Goal: Task Accomplishment & Management: Manage account settings

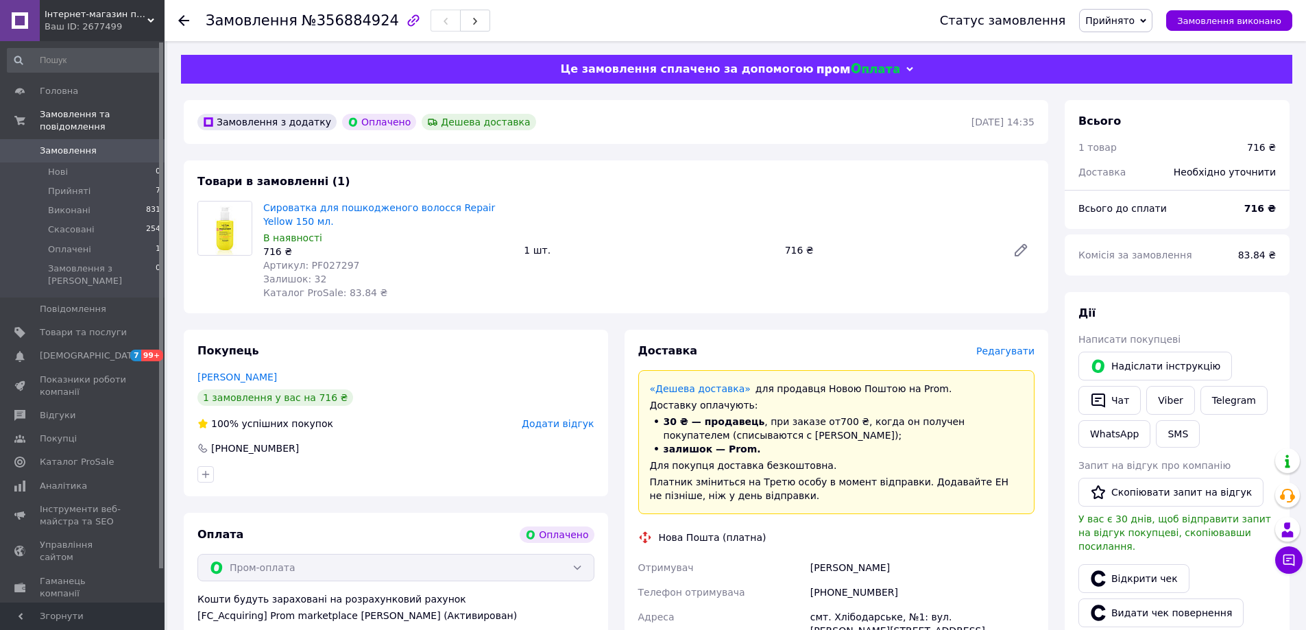
click at [184, 18] on icon at bounding box center [183, 20] width 11 height 11
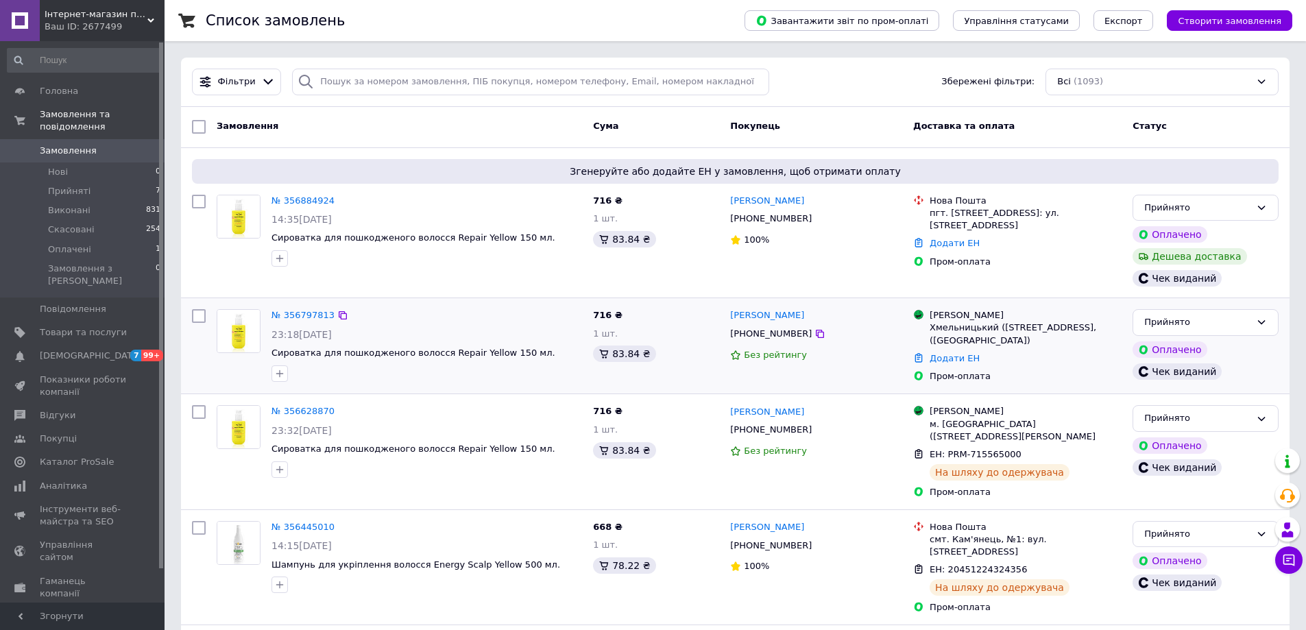
click at [875, 335] on div "[PHONE_NUMBER]" at bounding box center [816, 334] width 175 height 16
click at [304, 311] on link "№ 356797813" at bounding box center [302, 315] width 63 height 10
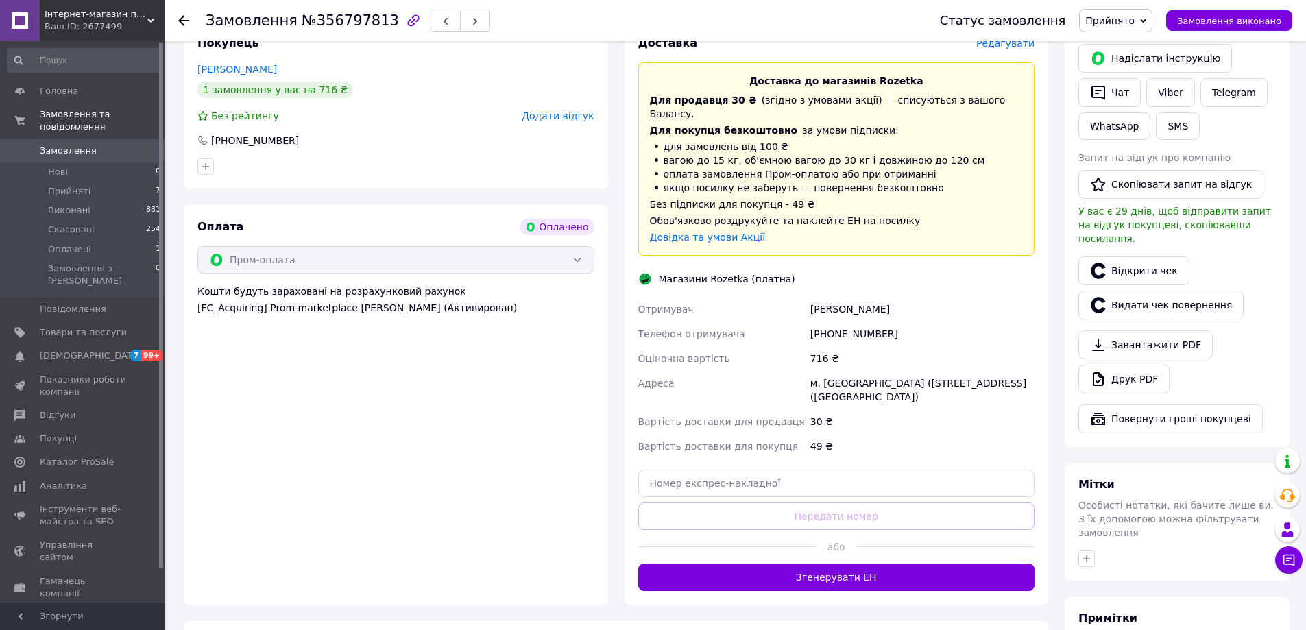
scroll to position [411, 0]
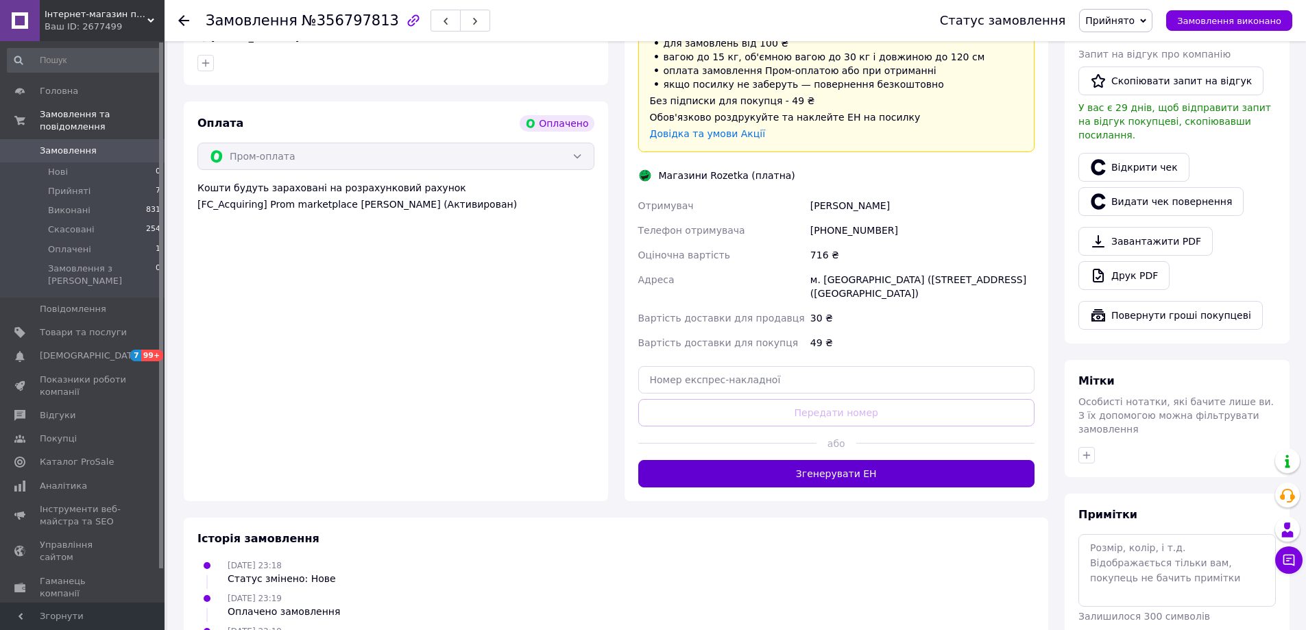
click at [778, 460] on button "Згенерувати ЕН" at bounding box center [836, 473] width 397 height 27
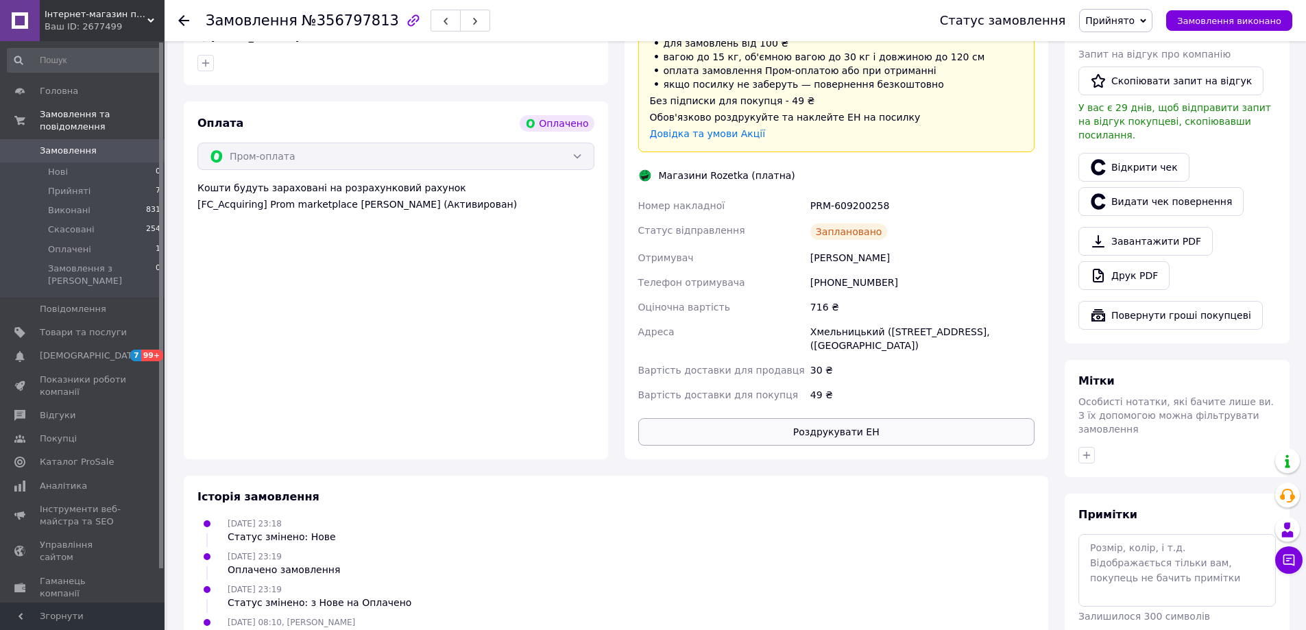
click at [852, 418] on button "Роздрукувати ЕН" at bounding box center [836, 431] width 397 height 27
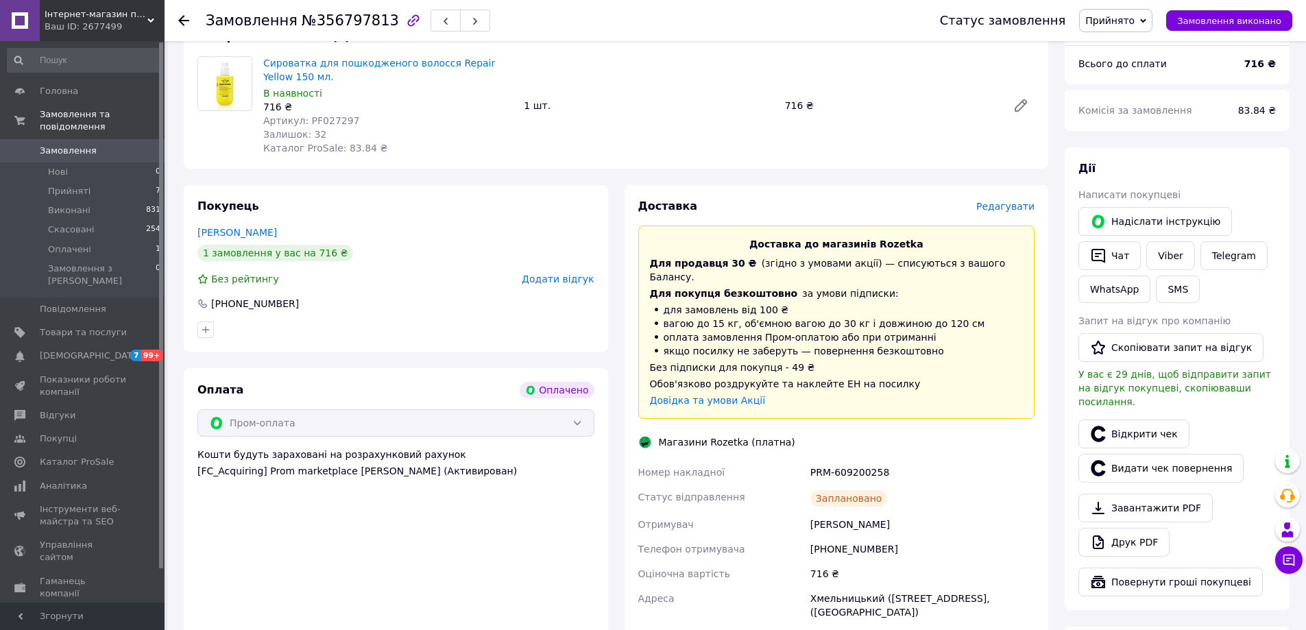
scroll to position [0, 0]
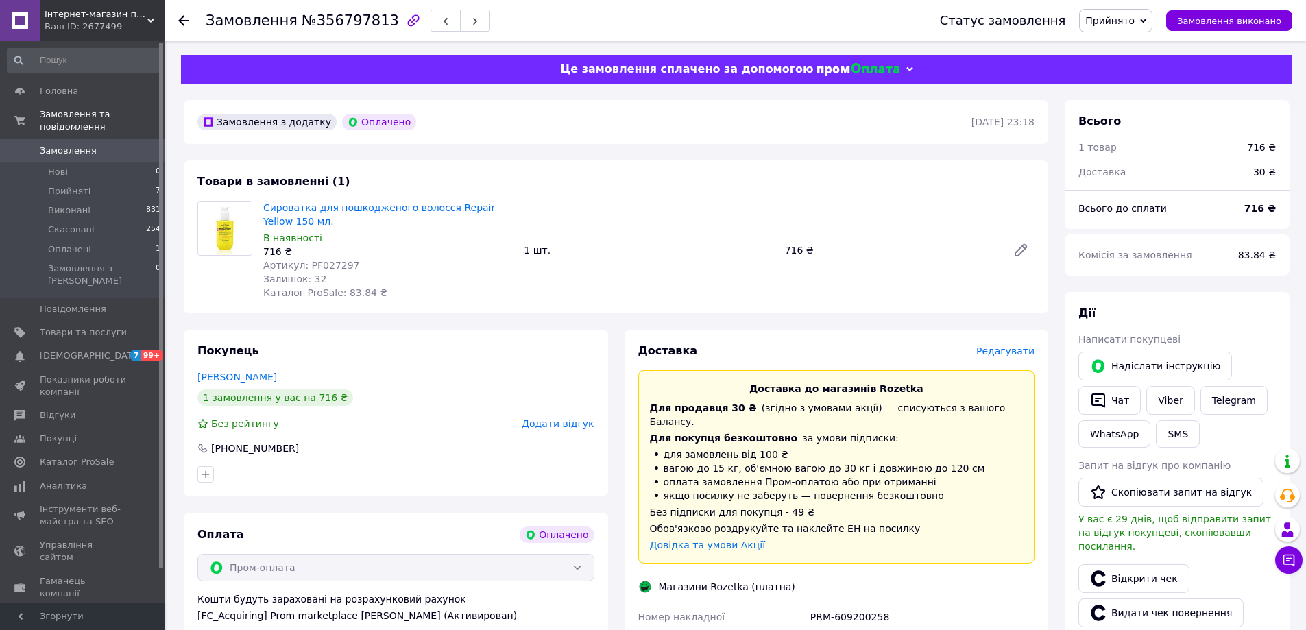
click at [187, 21] on use at bounding box center [183, 20] width 11 height 11
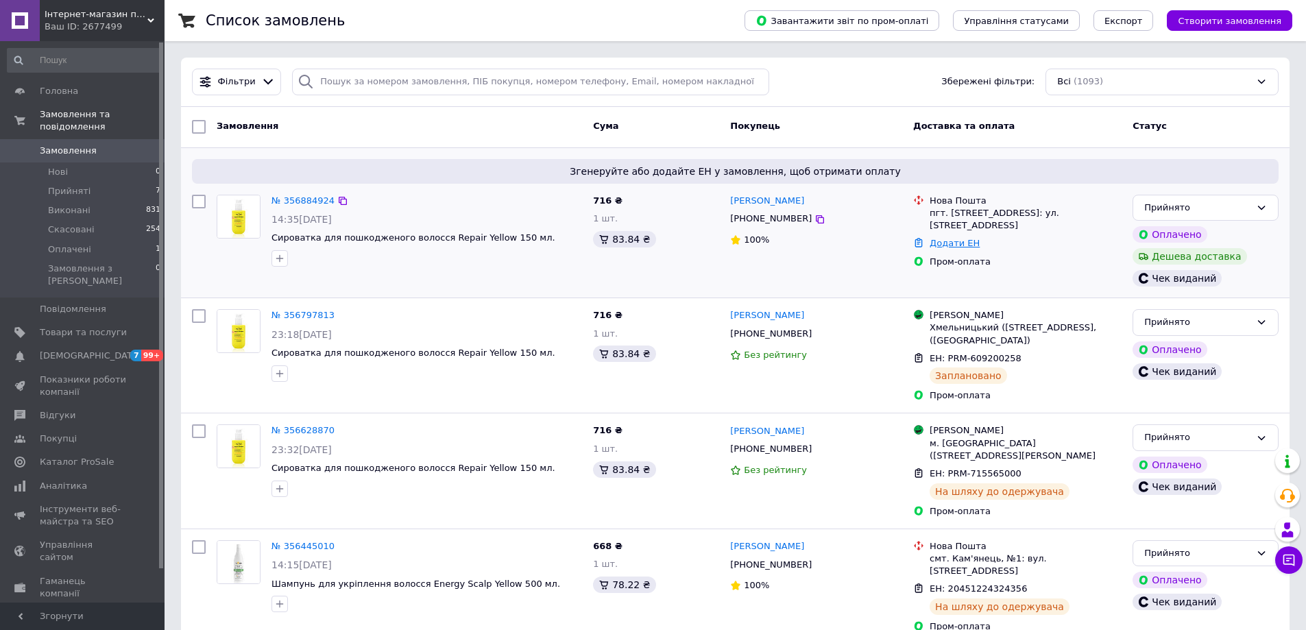
click at [968, 246] on link "Додати ЕН" at bounding box center [955, 243] width 50 height 10
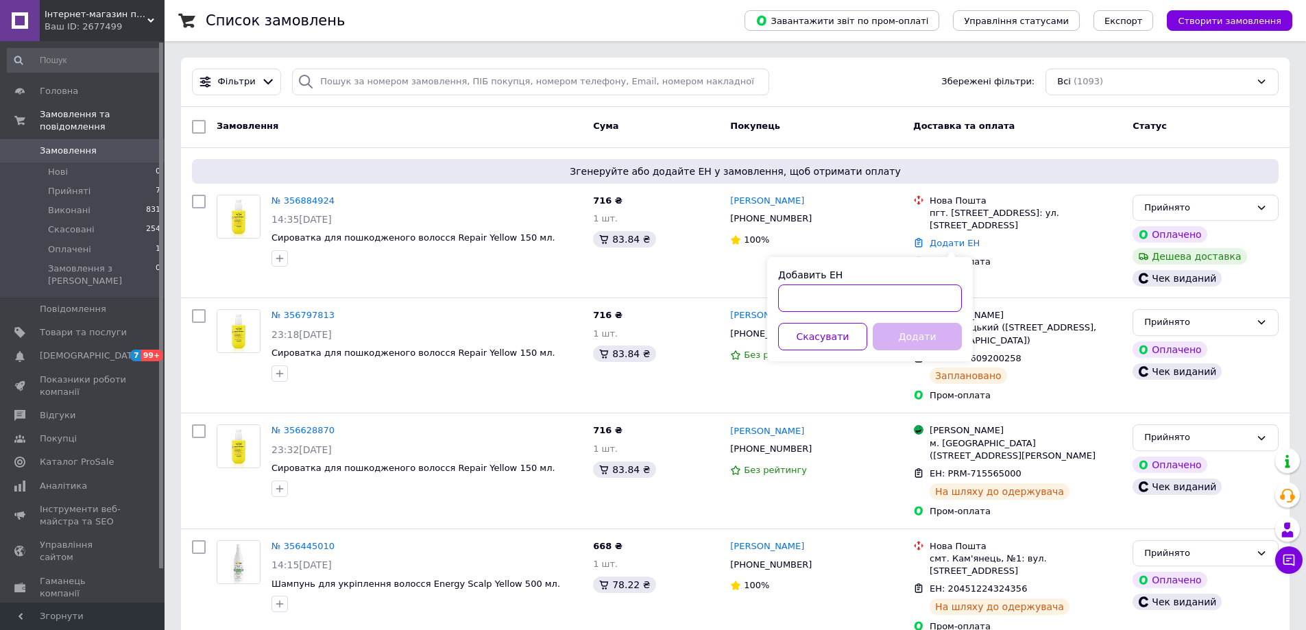
click at [873, 304] on input "Добавить ЕН" at bounding box center [870, 298] width 184 height 27
paste input "20451225273222"
type input "20451225273222"
click at [939, 342] on button "Додати" at bounding box center [917, 336] width 89 height 27
